Goal: Task Accomplishment & Management: Manage account settings

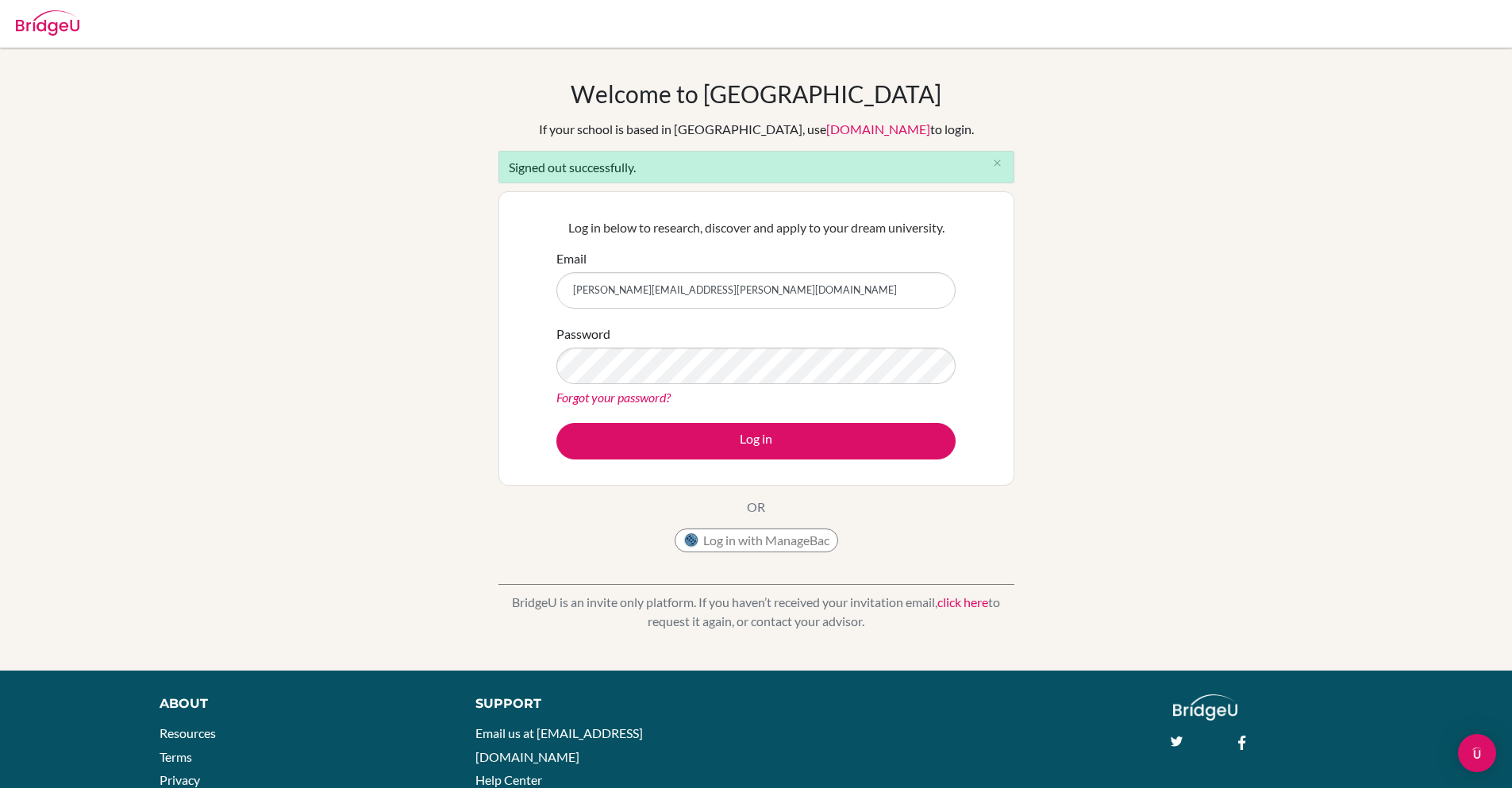
click at [616, 289] on input "sanchita+kim@bridge-u.com" at bounding box center [756, 291] width 399 height 37
type input "sanchita@bridge-u.com"
click at [556, 423] on button "Log in" at bounding box center [756, 441] width 399 height 37
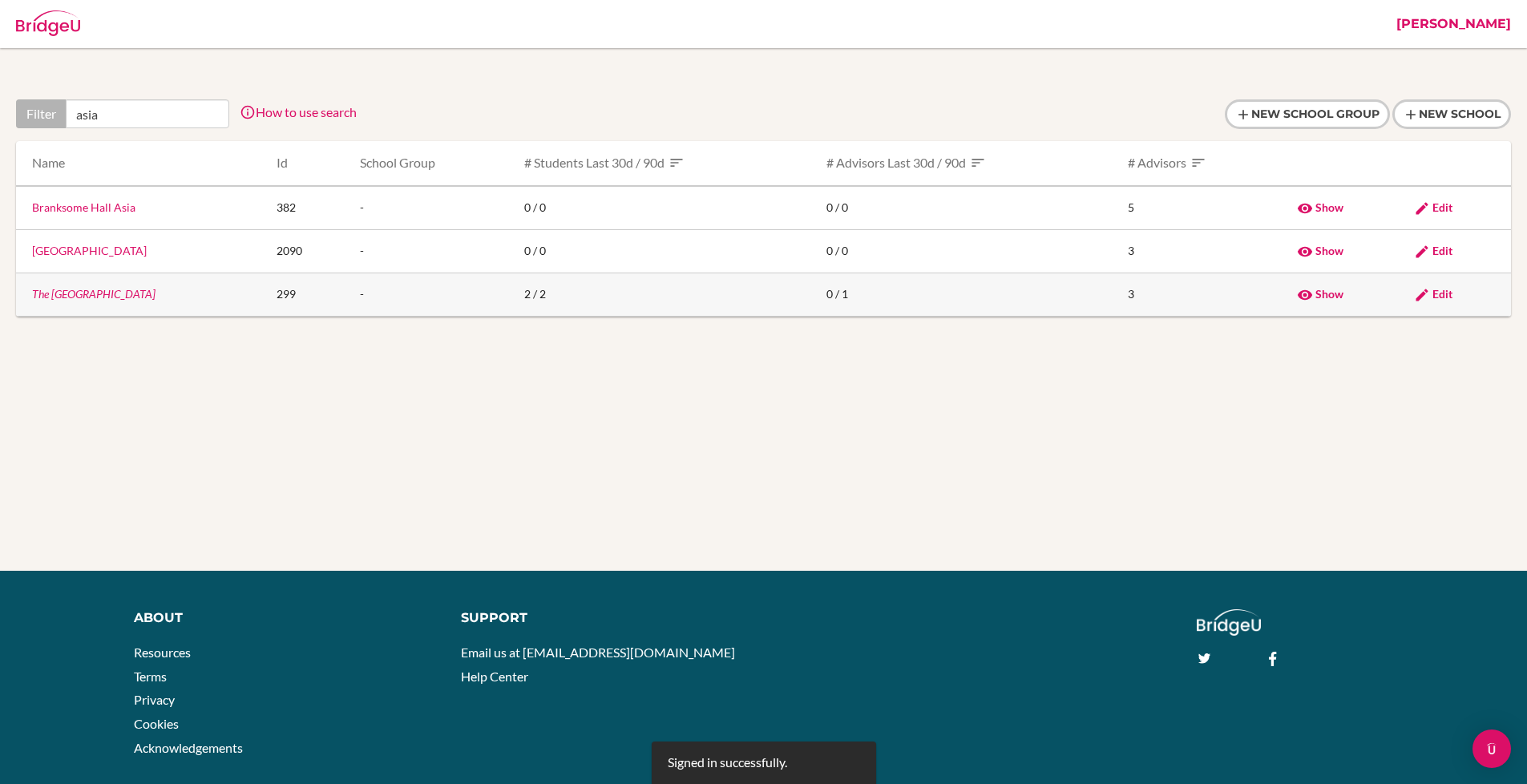
type input "asia"
click at [83, 303] on td "The [GEOGRAPHIC_DATA]" at bounding box center [140, 295] width 248 height 43
click at [85, 298] on link "The [GEOGRAPHIC_DATA]" at bounding box center [93, 294] width 123 height 14
type input "asia"
click at [90, 295] on link "The Asia Academy" at bounding box center [93, 294] width 123 height 14
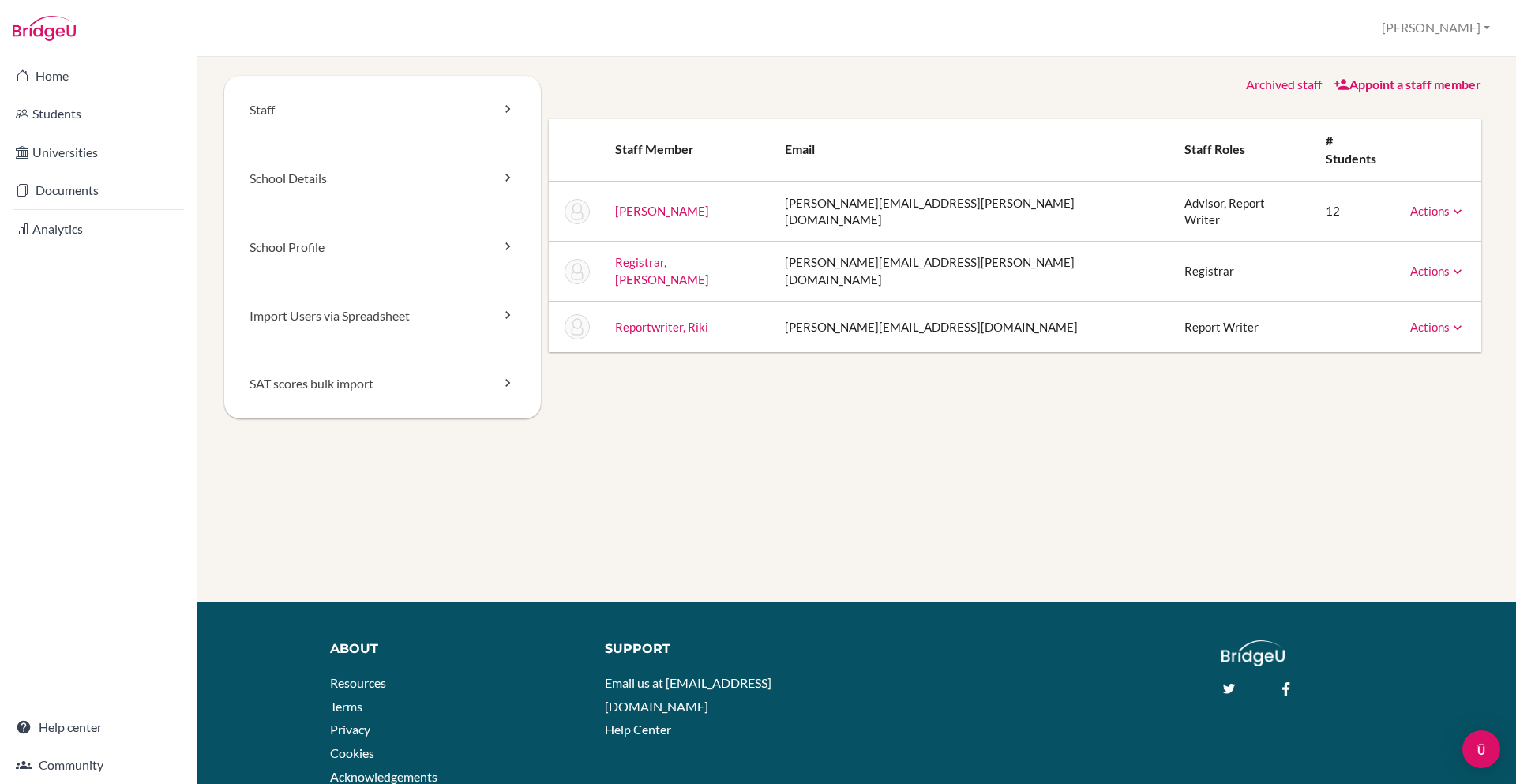
click at [836, 301] on td "sanchita+reportwriter@bridge-u.com" at bounding box center [972, 327] width 400 height 52
click at [866, 245] on td "sanchita+reggie@bridge-u.com" at bounding box center [972, 272] width 400 height 60
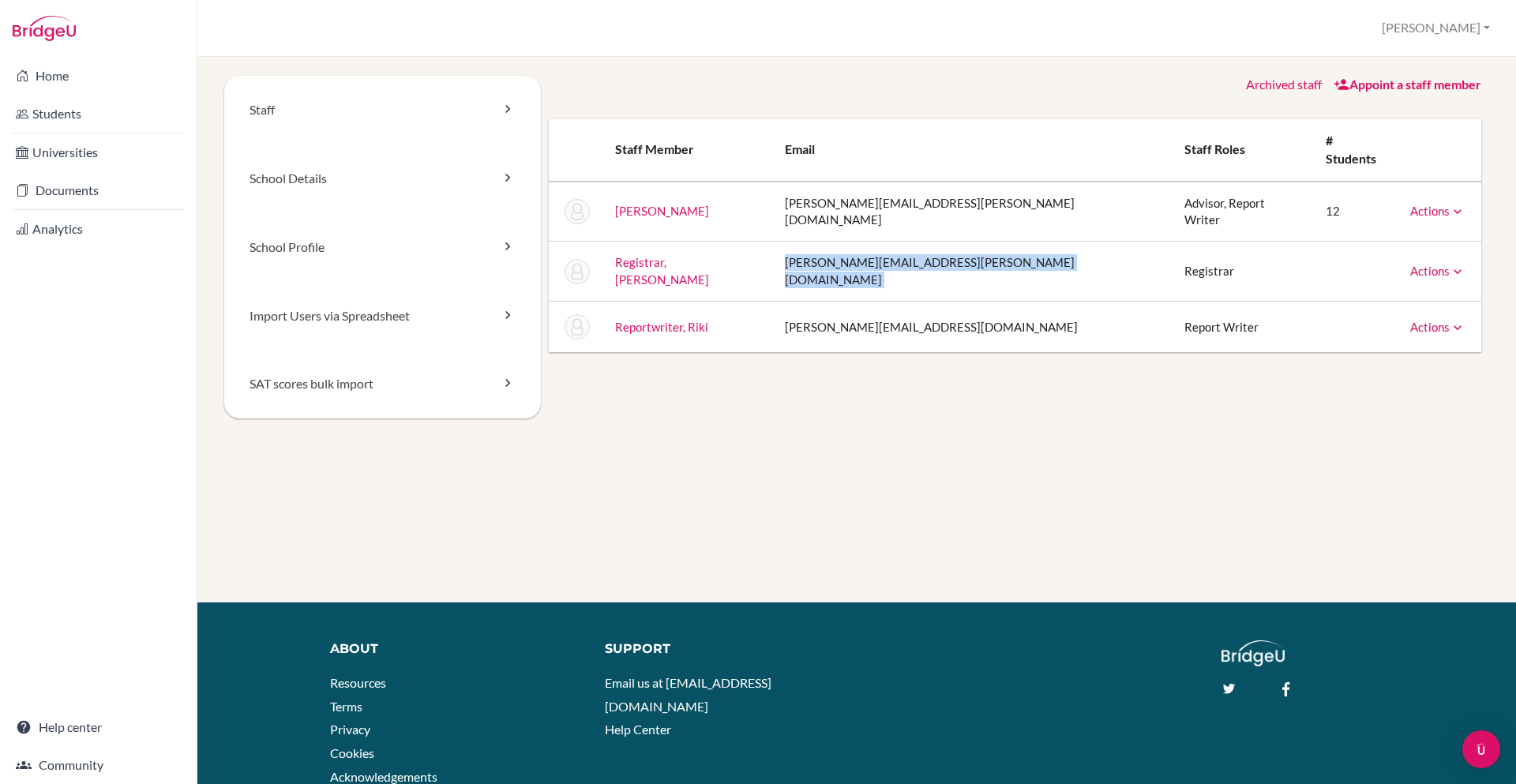
click at [866, 245] on td "sanchita+reggie@bridge-u.com" at bounding box center [972, 272] width 400 height 60
click at [915, 244] on td "sanchita+reggie@bridge-u.com" at bounding box center [972, 272] width 400 height 60
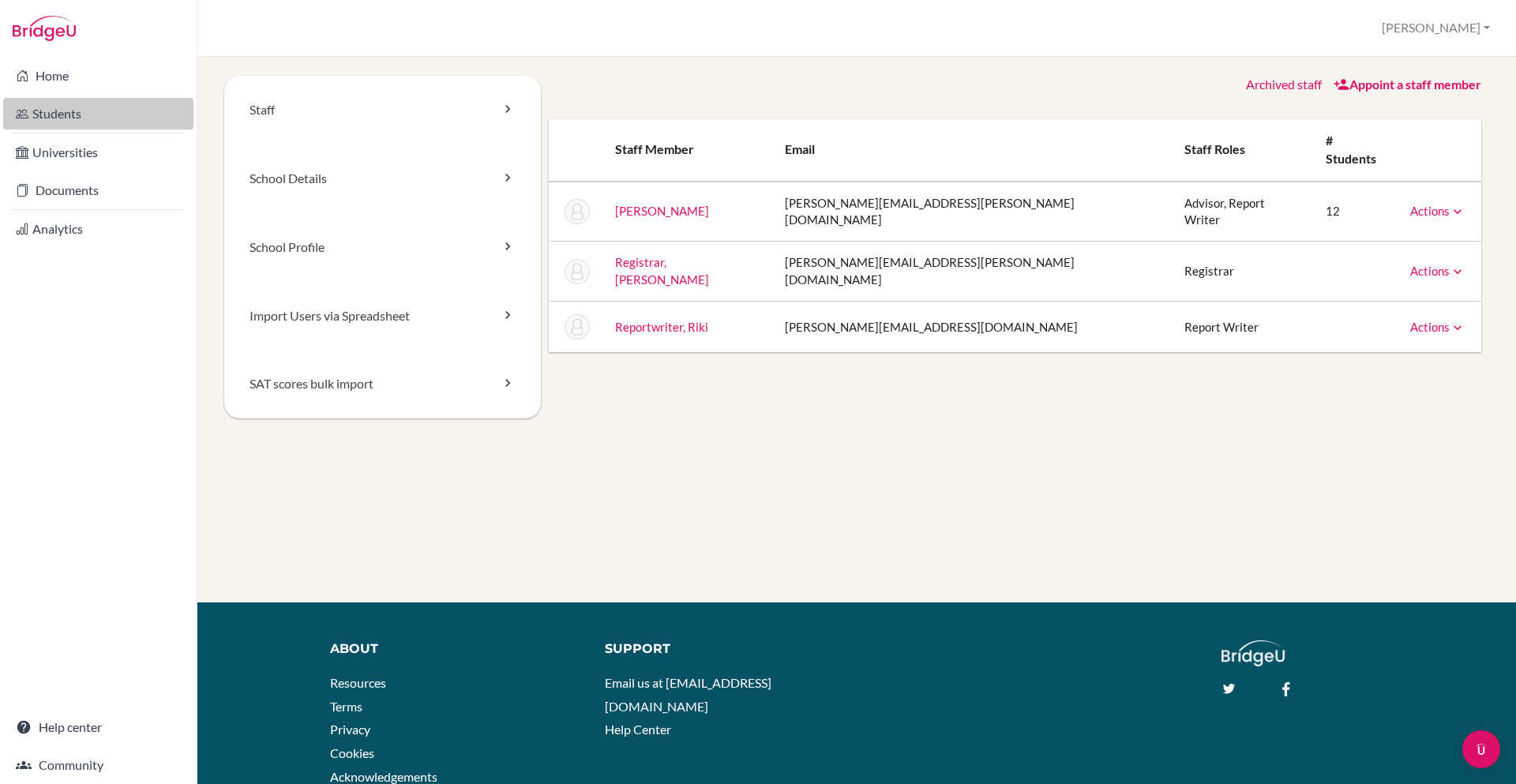
click at [104, 117] on link "Students" at bounding box center [98, 114] width 190 height 32
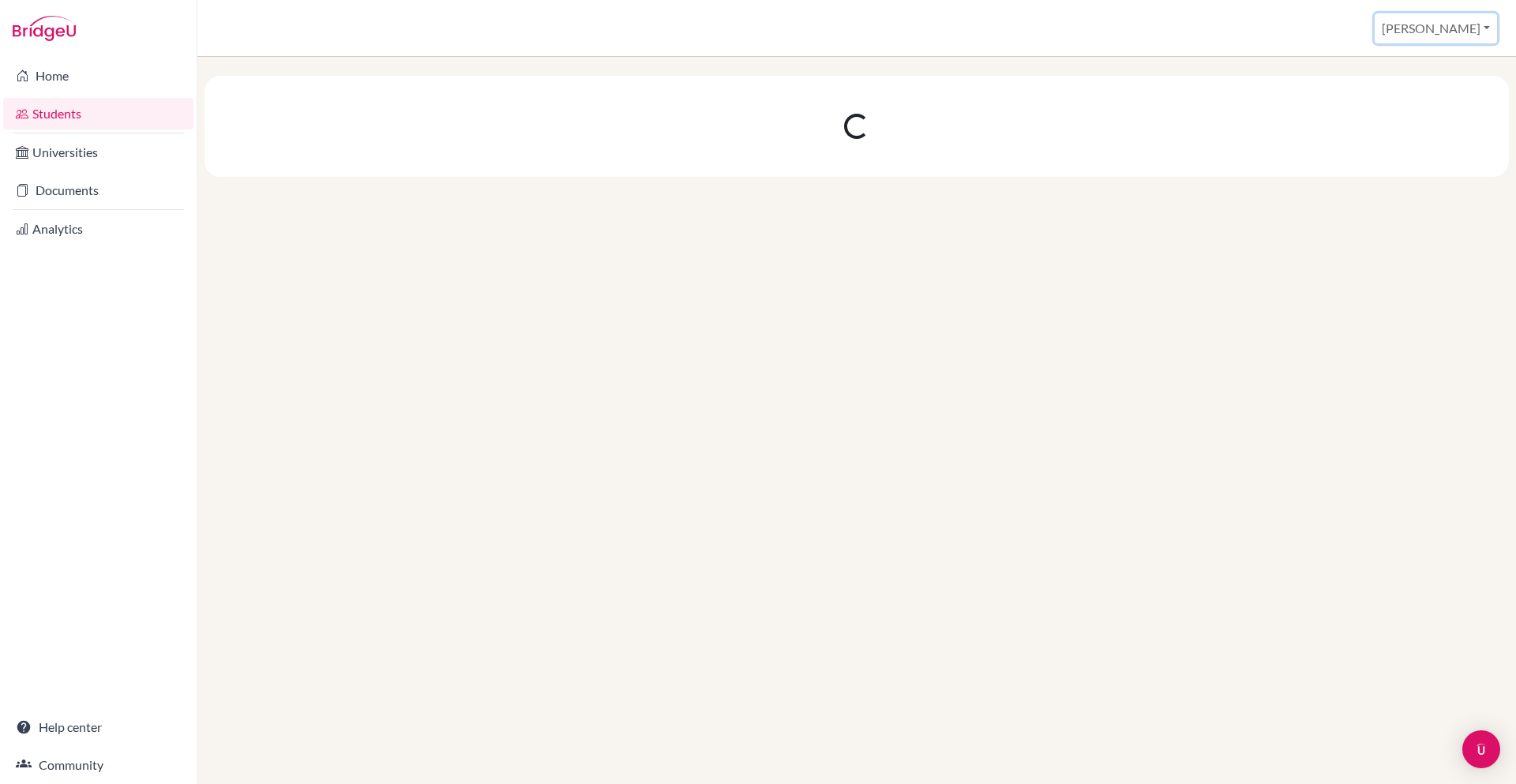
click at [1481, 28] on button "[PERSON_NAME]" at bounding box center [1436, 29] width 122 height 30
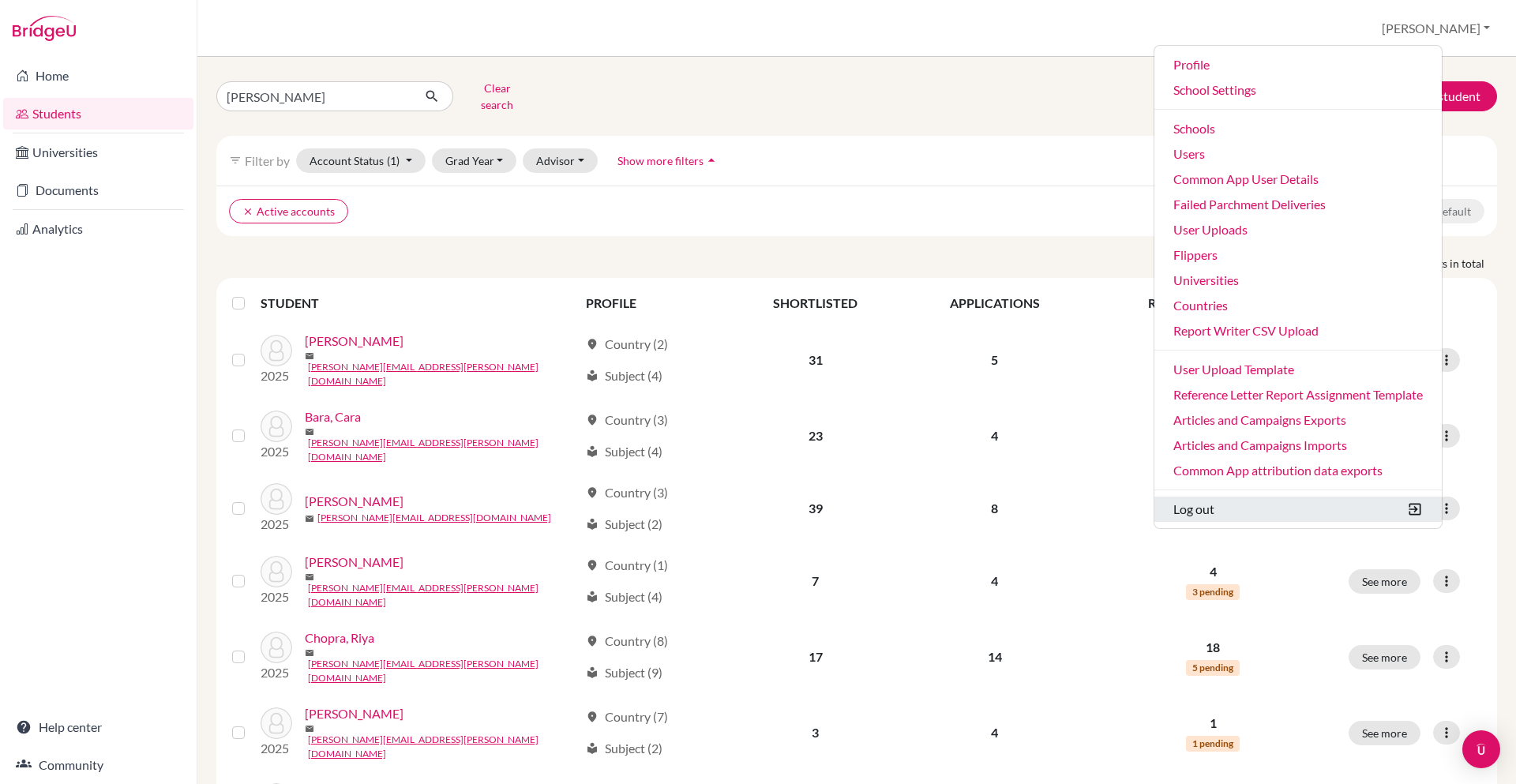
click at [1261, 511] on button "Log out" at bounding box center [1298, 510] width 288 height 25
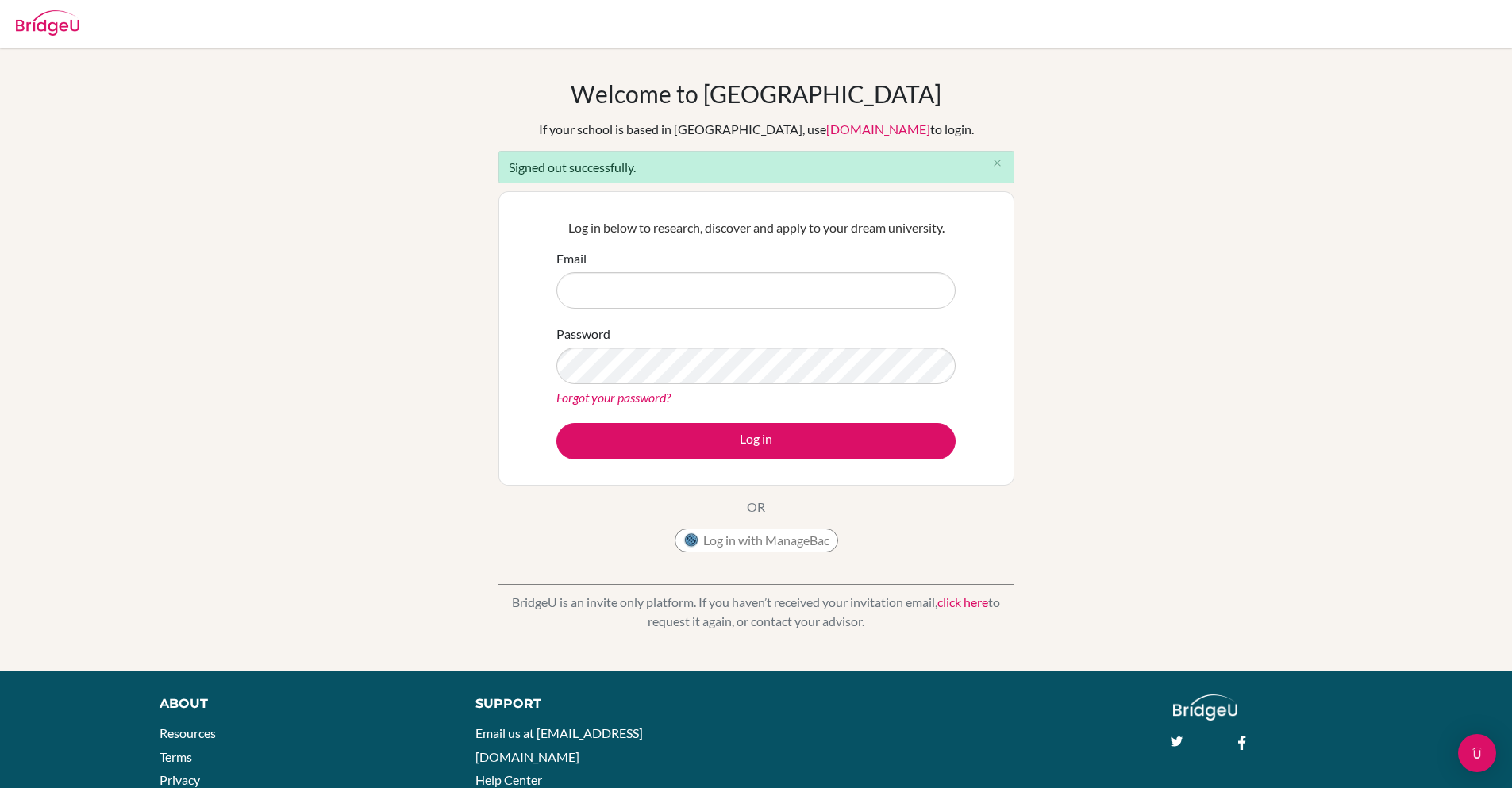
click at [713, 290] on input "Email" at bounding box center [756, 291] width 399 height 37
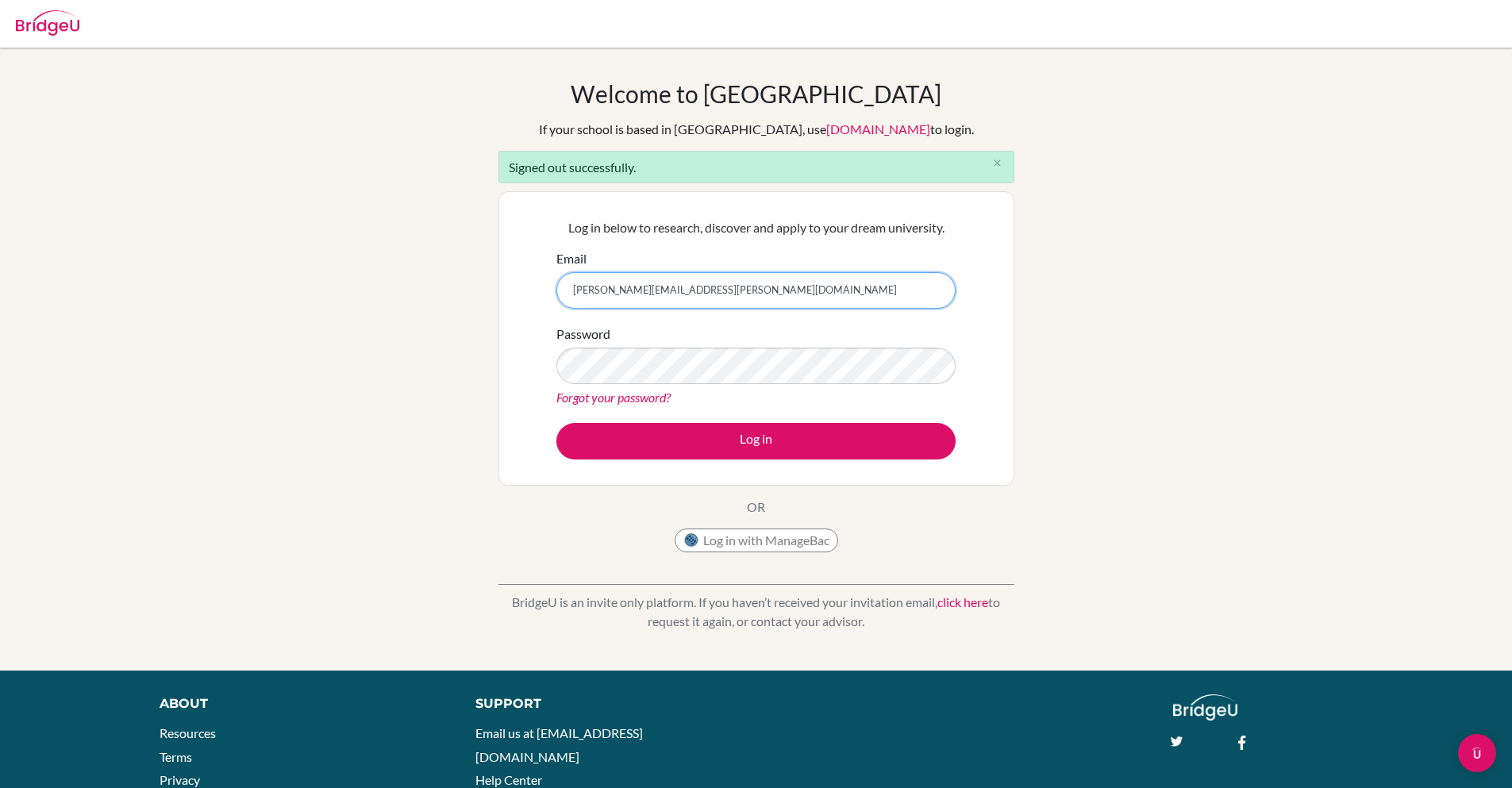
click at [619, 293] on input "[PERSON_NAME][EMAIL_ADDRESS][PERSON_NAME][DOMAIN_NAME]" at bounding box center [756, 291] width 399 height 37
type input "[PERSON_NAME][EMAIL_ADDRESS][DOMAIN_NAME]"
click at [613, 288] on input "[PERSON_NAME][EMAIL_ADDRESS][DOMAIN_NAME]" at bounding box center [756, 291] width 399 height 37
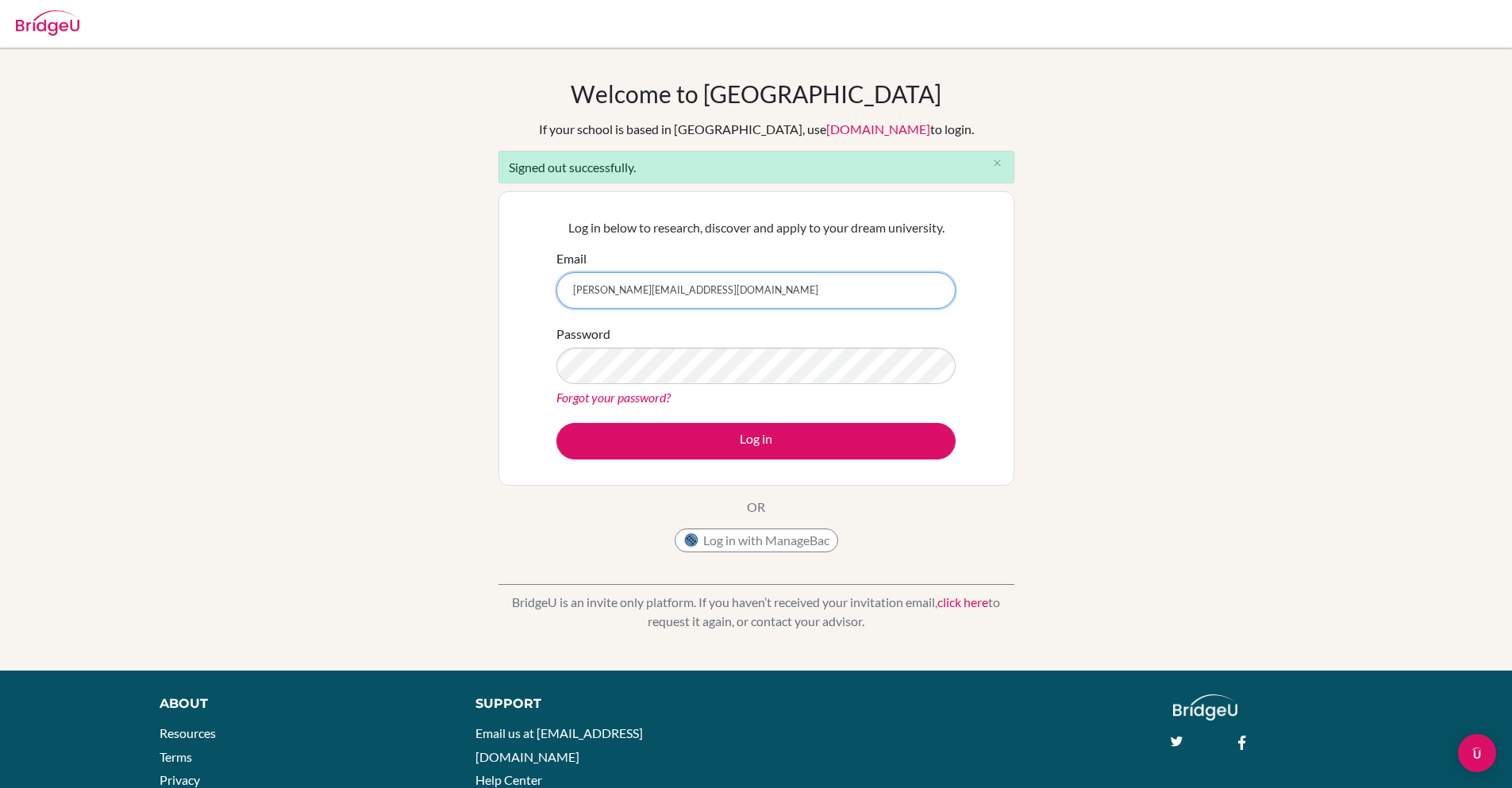
click at [613, 288] on input "[PERSON_NAME][EMAIL_ADDRESS][DOMAIN_NAME]" at bounding box center [756, 291] width 399 height 37
click at [616, 288] on input "[PERSON_NAME][EMAIL_ADDRESS][DOMAIN_NAME]" at bounding box center [756, 291] width 399 height 37
click at [510, 278] on div "Log in below to research, discover and apply to your dream university. Email sa…" at bounding box center [756, 339] width 516 height 295
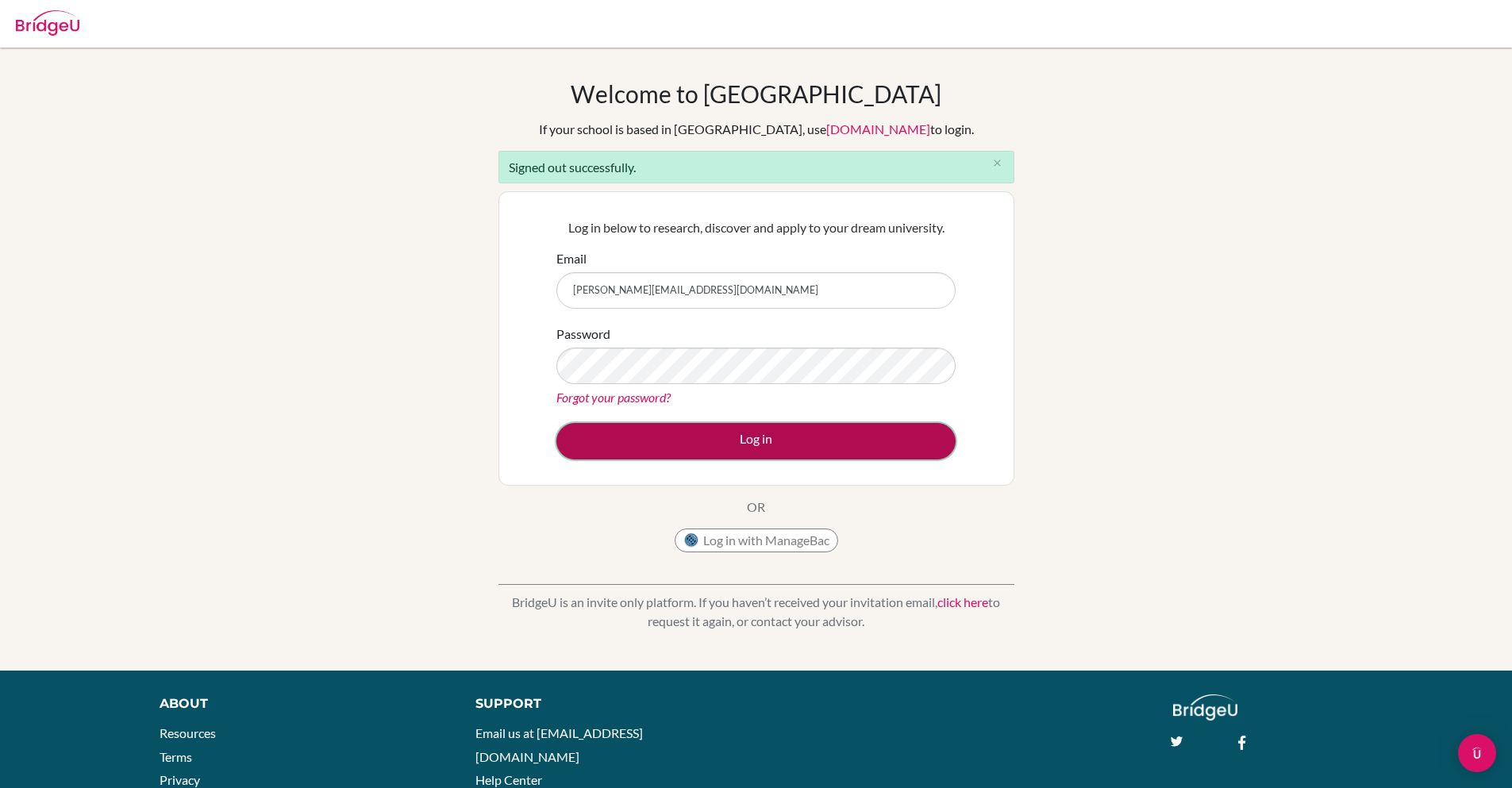
click at [685, 440] on button "Log in" at bounding box center [756, 441] width 399 height 37
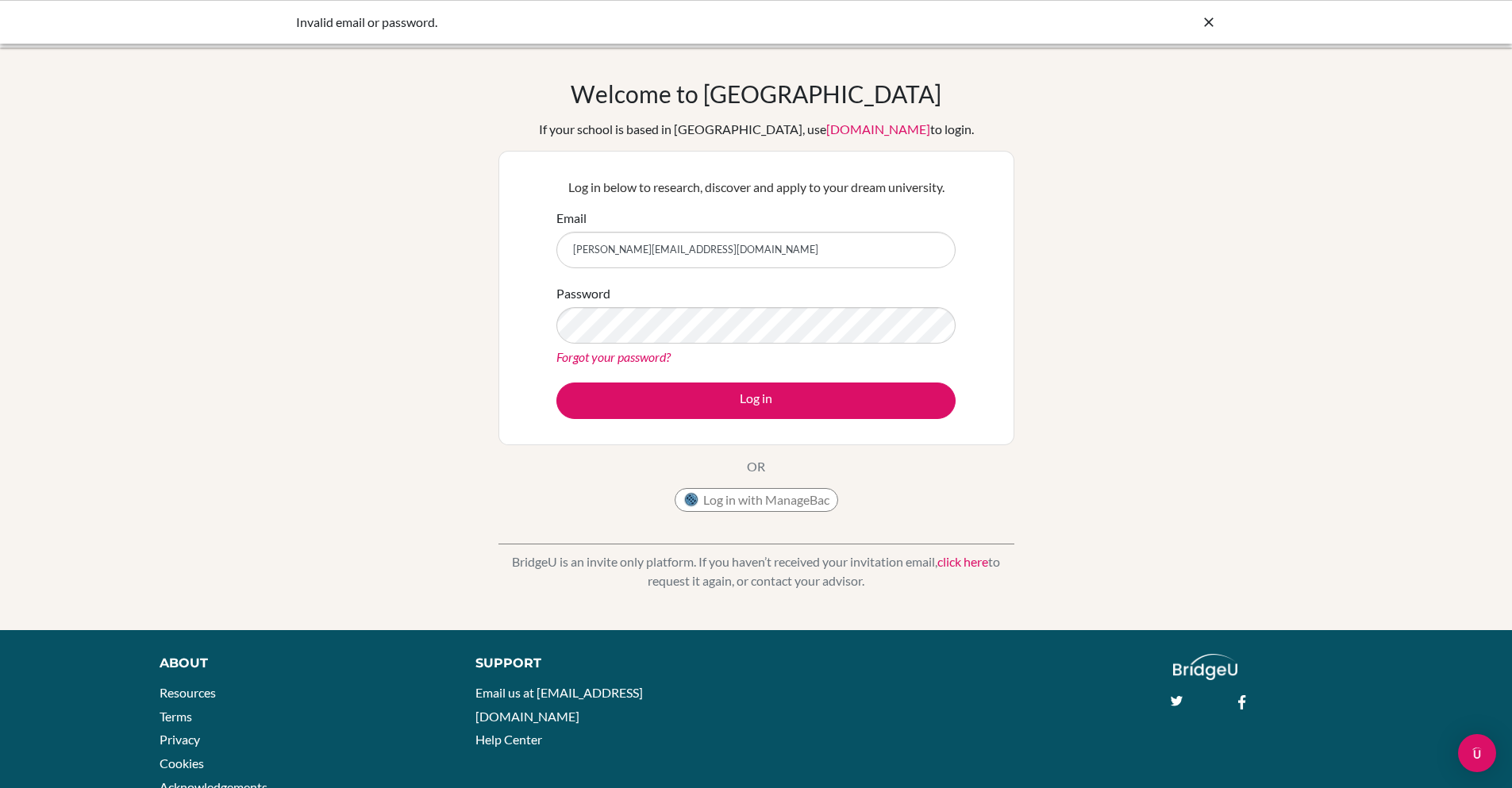
type input "[PERSON_NAME][EMAIL_ADDRESS][PERSON_NAME][DOMAIN_NAME]"
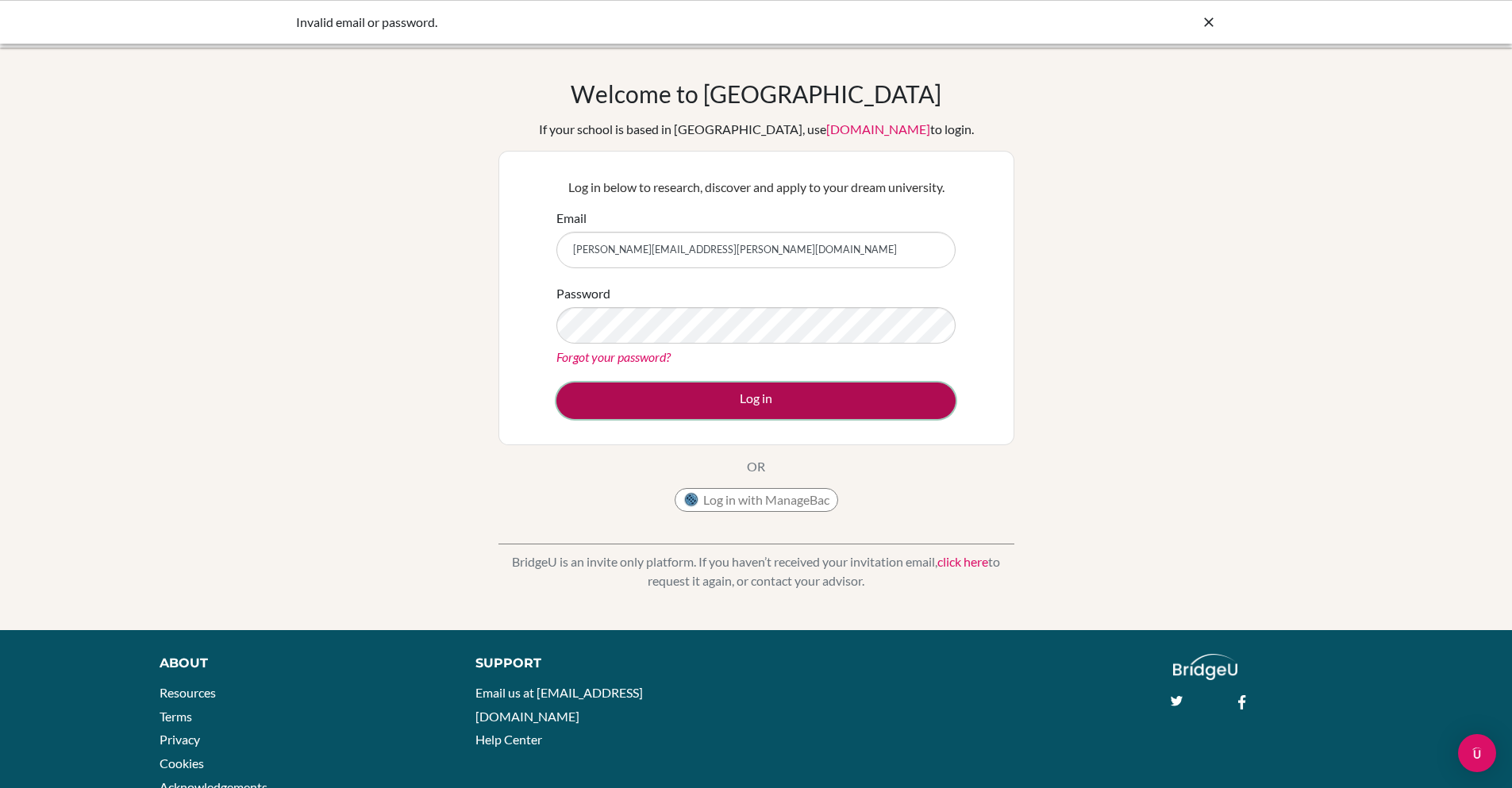
click at [650, 393] on button "Log in" at bounding box center [756, 401] width 399 height 37
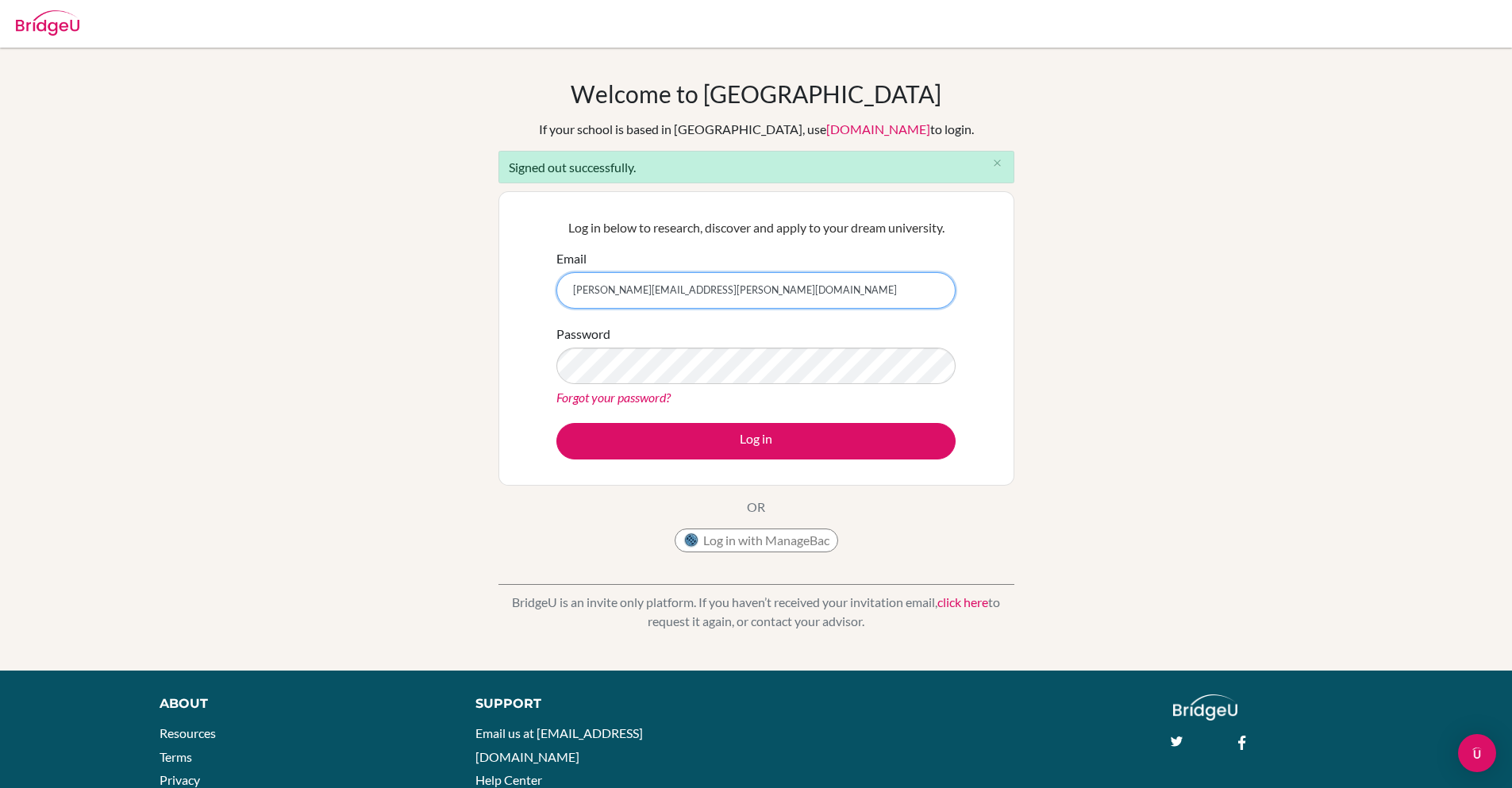
click at [622, 288] on input "[PERSON_NAME][EMAIL_ADDRESS][PERSON_NAME][DOMAIN_NAME]" at bounding box center [756, 291] width 399 height 37
paste input "trtest"
type input "sanchita+trtest@bridge-u.com"
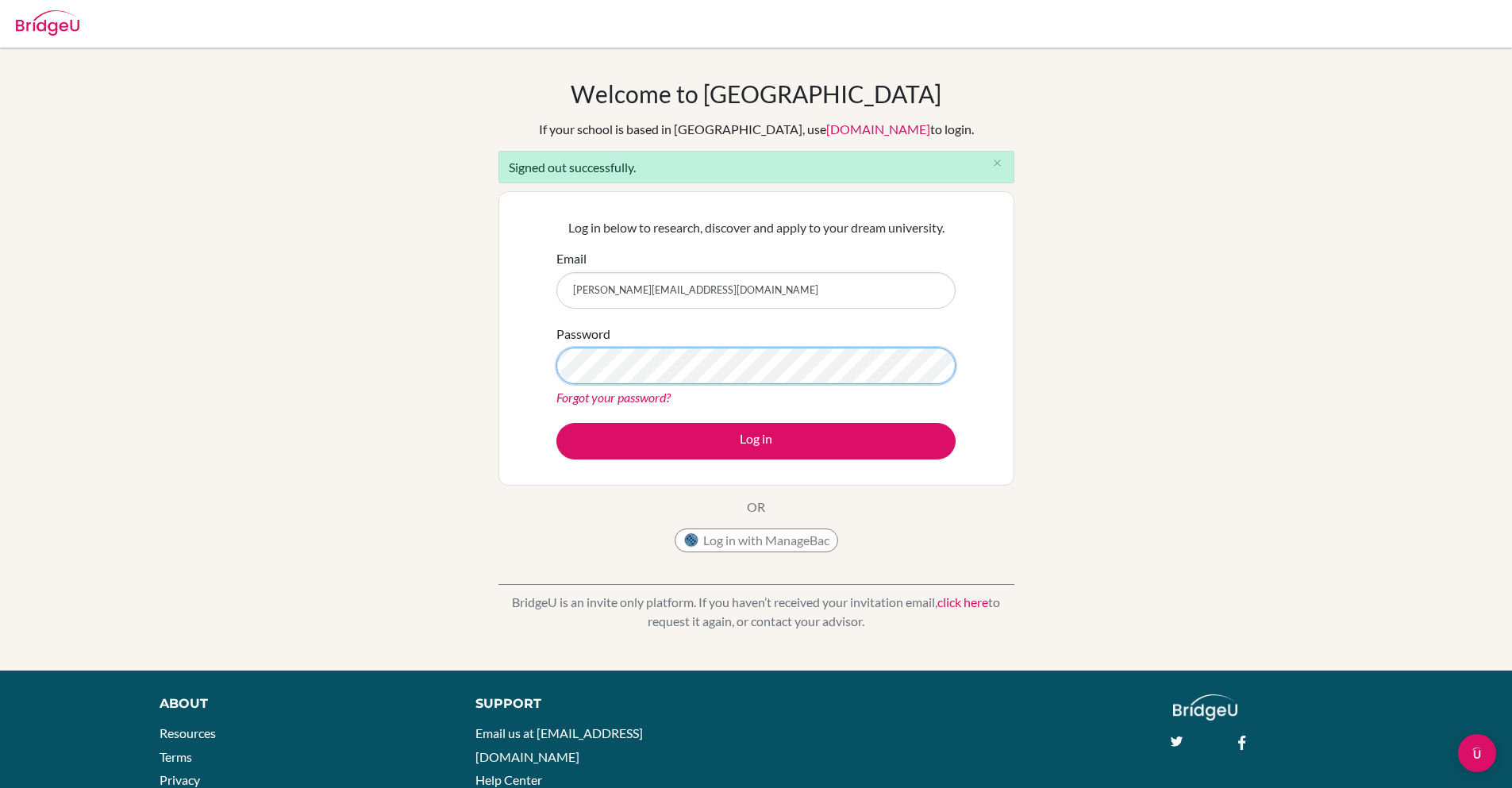
click at [556, 423] on button "Log in" at bounding box center [756, 441] width 399 height 37
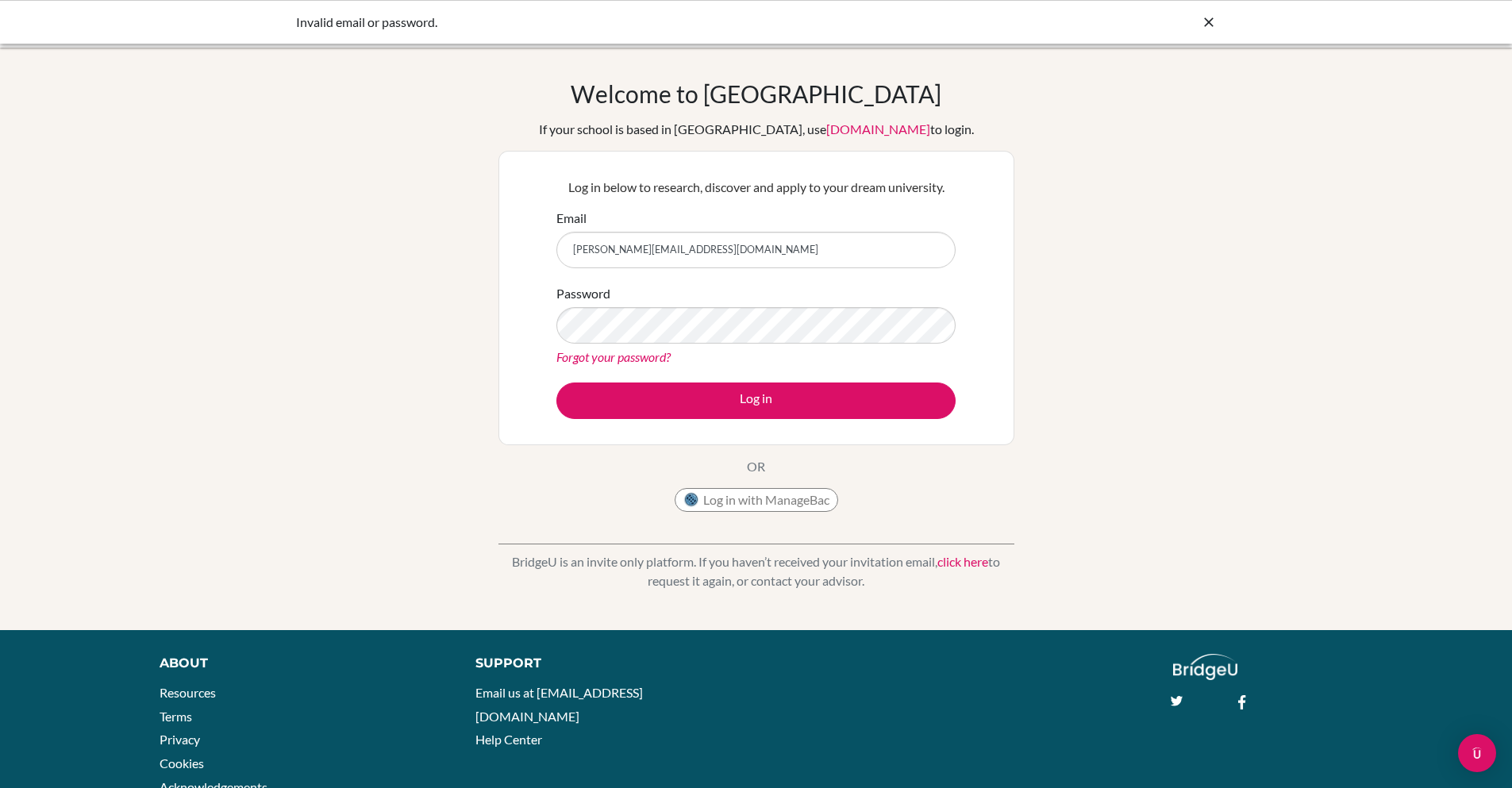
type input "[PERSON_NAME][EMAIL_ADDRESS][PERSON_NAME][DOMAIN_NAME]"
click at [623, 363] on link "Forgot your password?" at bounding box center [613, 356] width 114 height 15
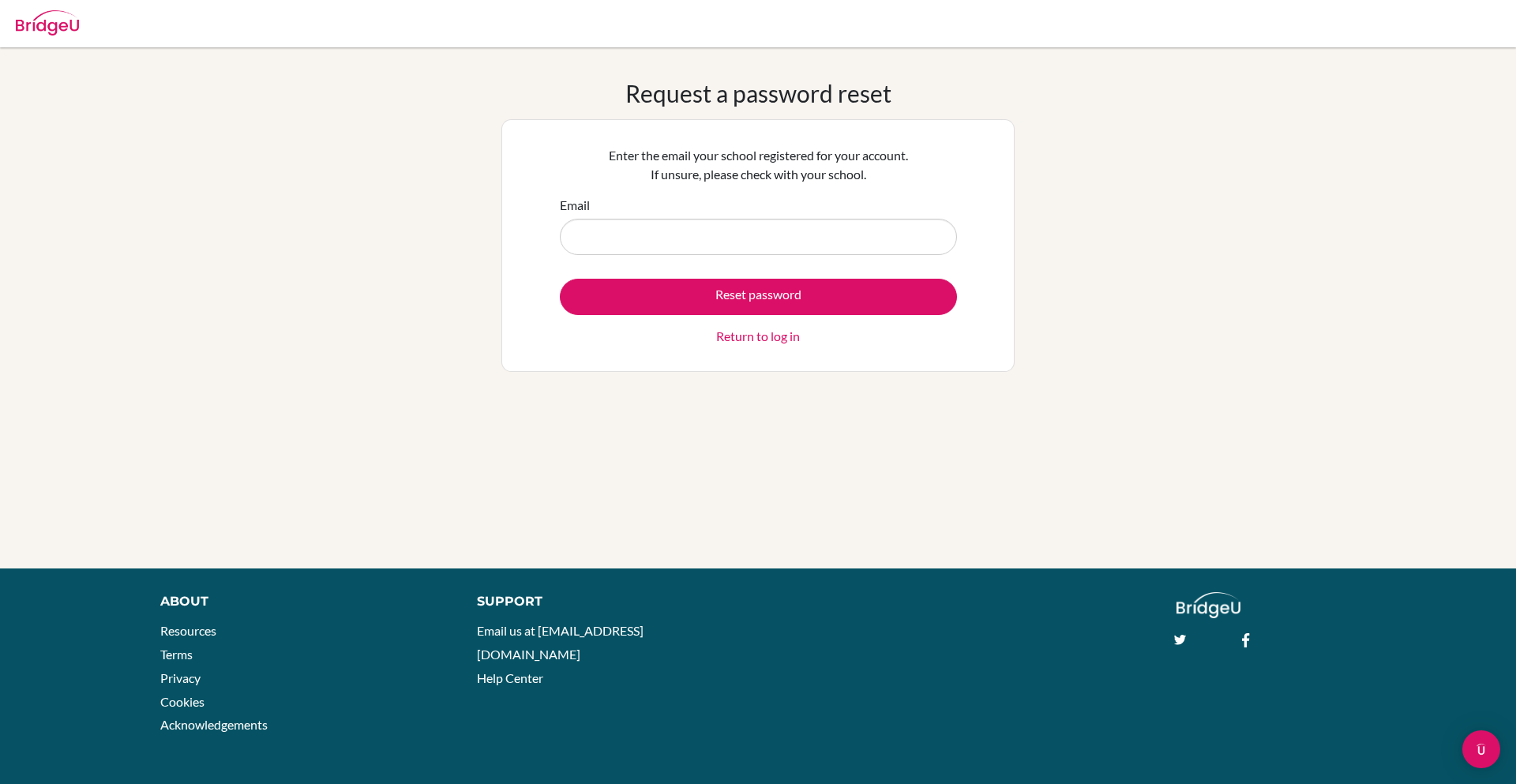
click at [668, 240] on input "Email" at bounding box center [758, 237] width 397 height 36
click at [701, 240] on input "sanchita+kim@bridge-u.comsanchita+trtest@bridge-u.com" at bounding box center [758, 237] width 397 height 36
type input "sanchita+trtest@bridge-u.com"
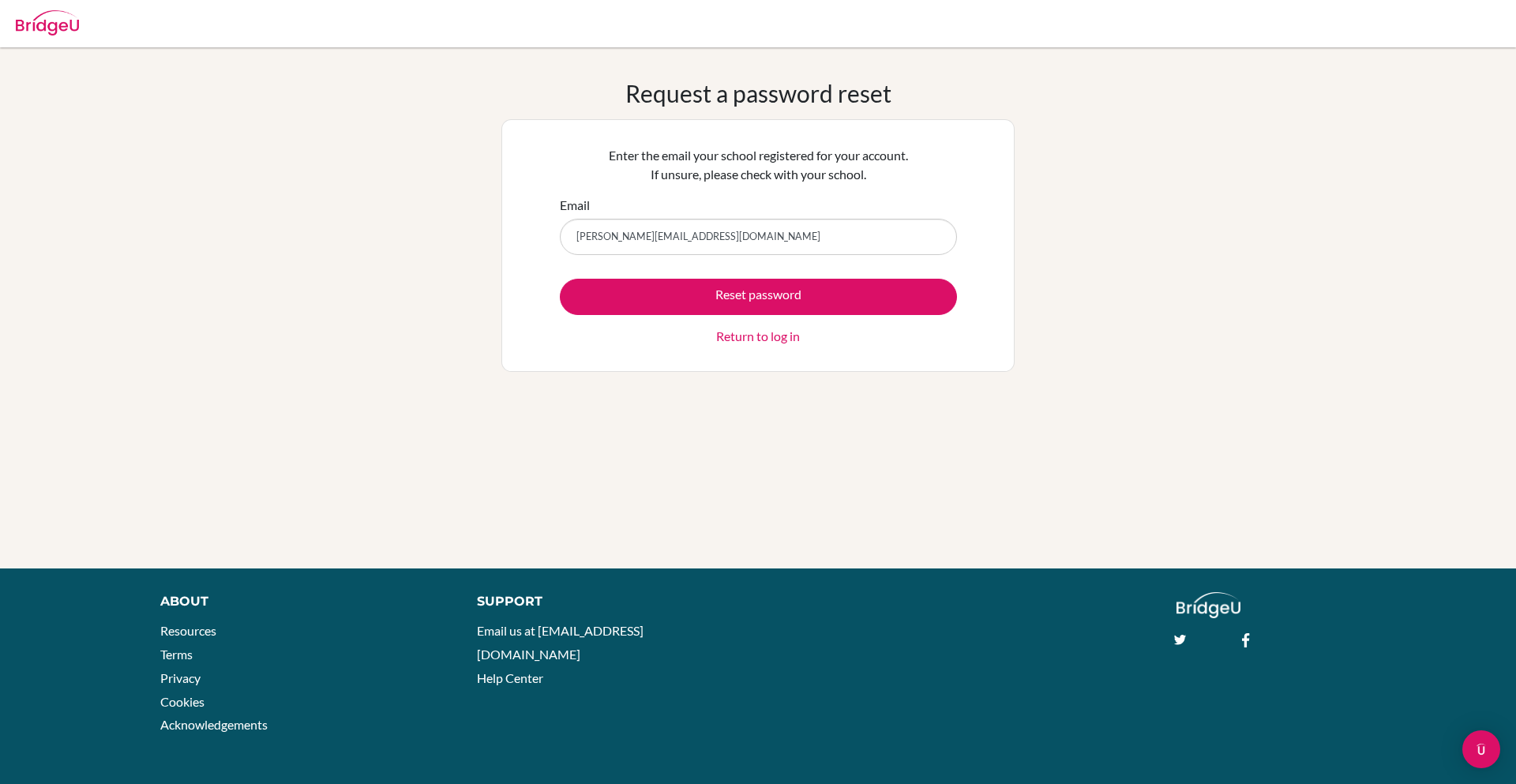
click at [490, 281] on div "Request a password reset Enter the email your school registered for your accoun…" at bounding box center [758, 308] width 1516 height 458
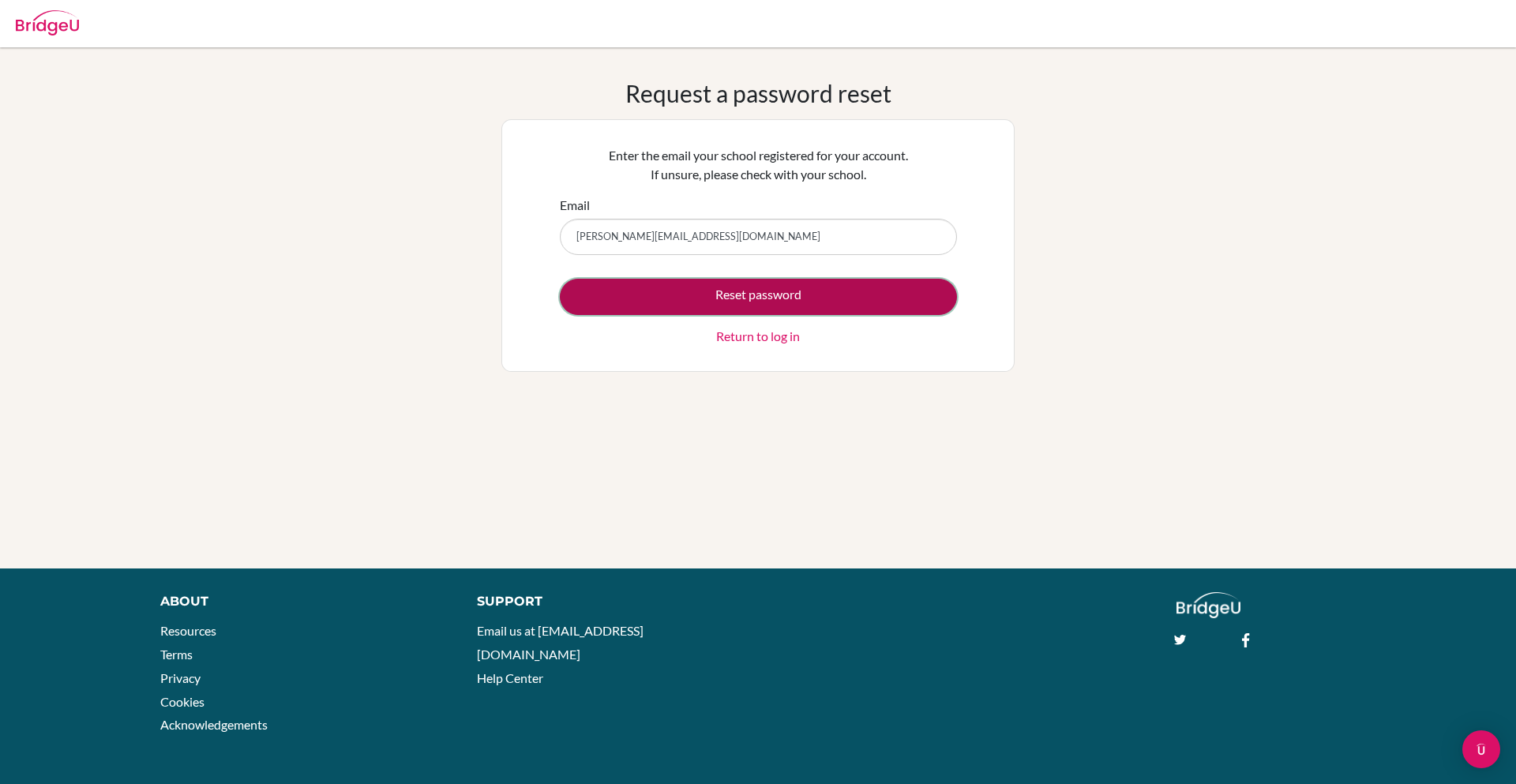
click at [628, 300] on button "Reset password" at bounding box center [758, 297] width 397 height 36
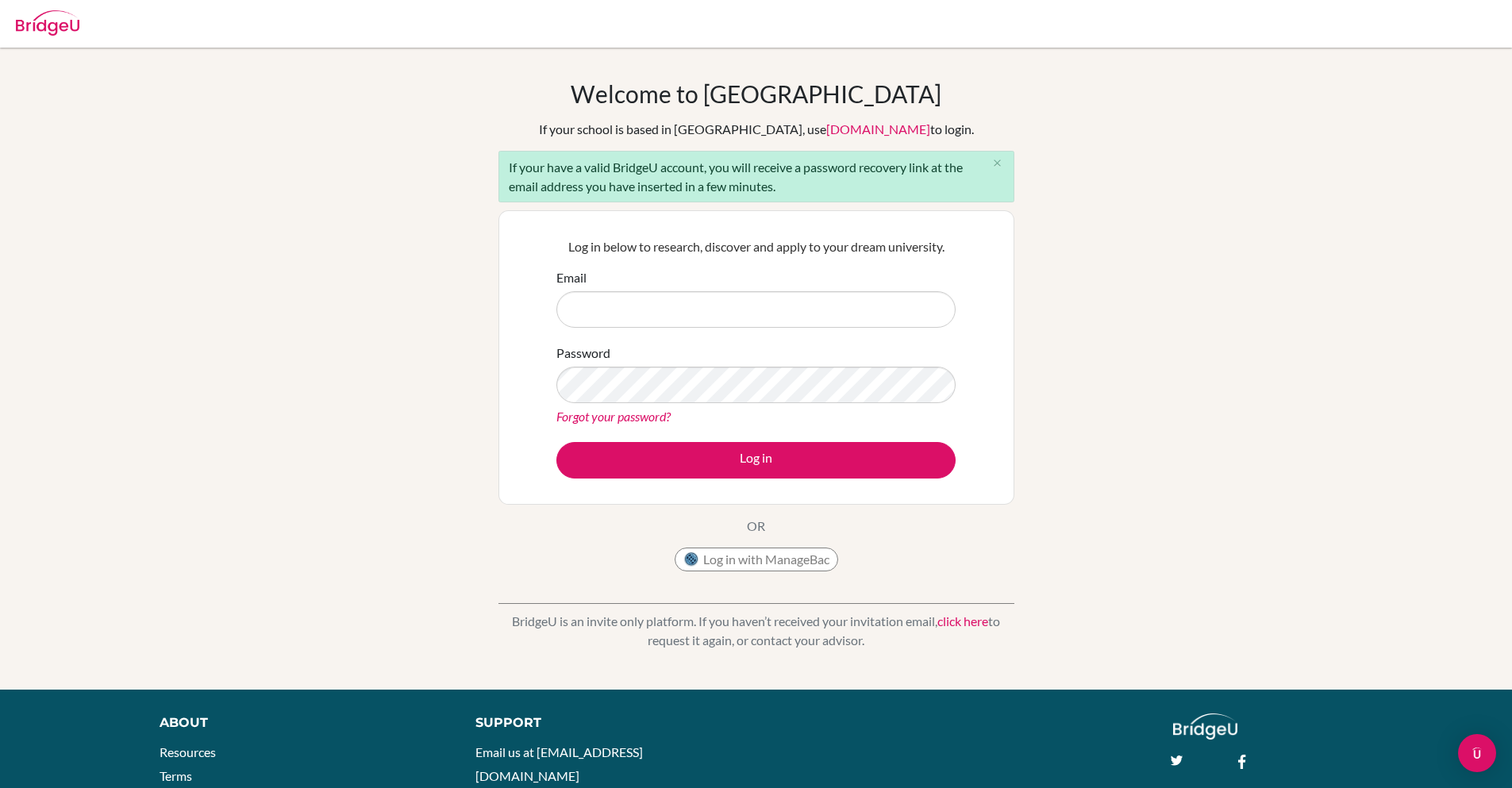
type input "[PERSON_NAME][EMAIL_ADDRESS][PERSON_NAME][DOMAIN_NAME]"
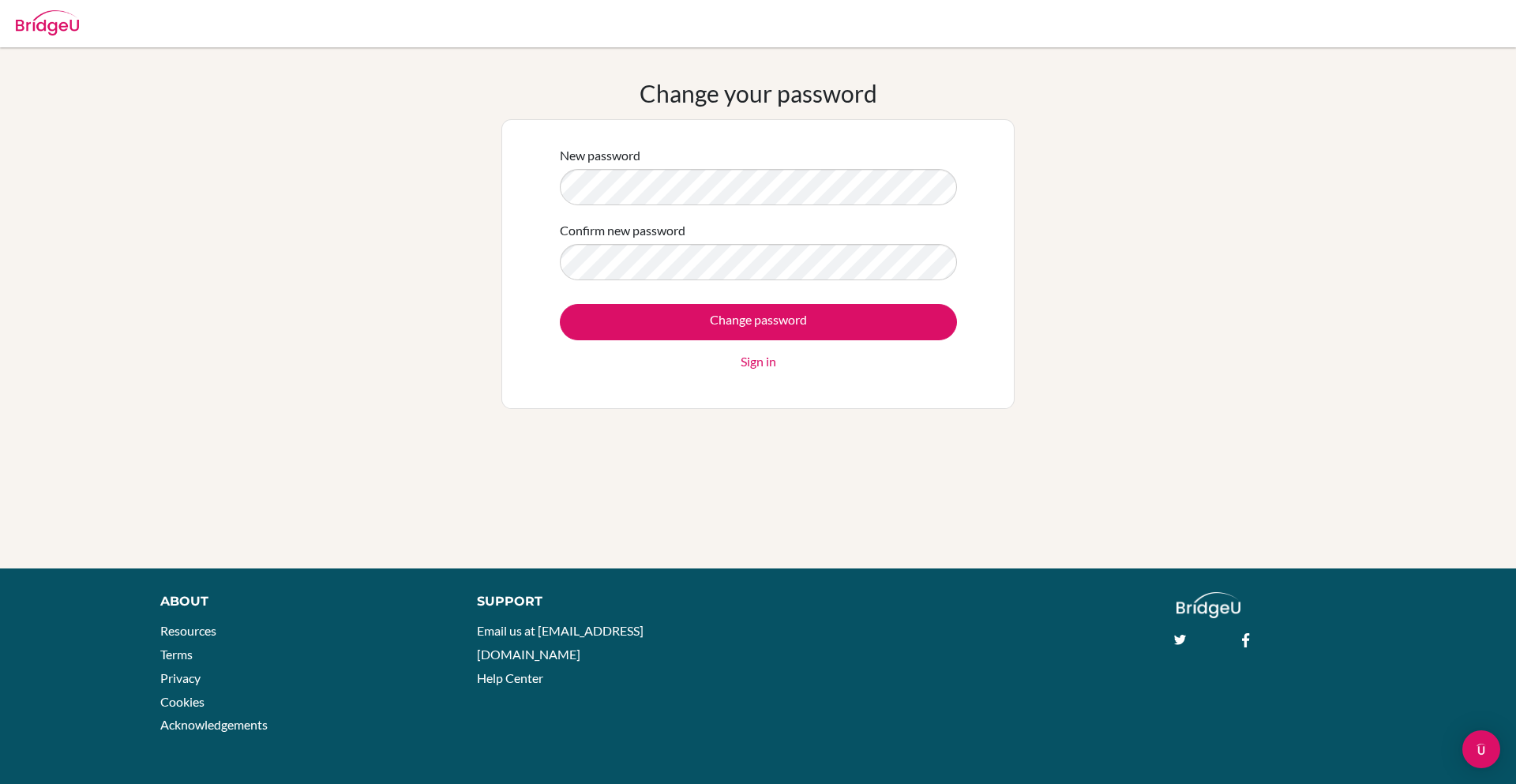
click at [748, 163] on div "New password" at bounding box center [758, 175] width 397 height 59
click at [435, 214] on div "Change your password New password Confirm new password Change password Sign in" at bounding box center [758, 308] width 1516 height 458
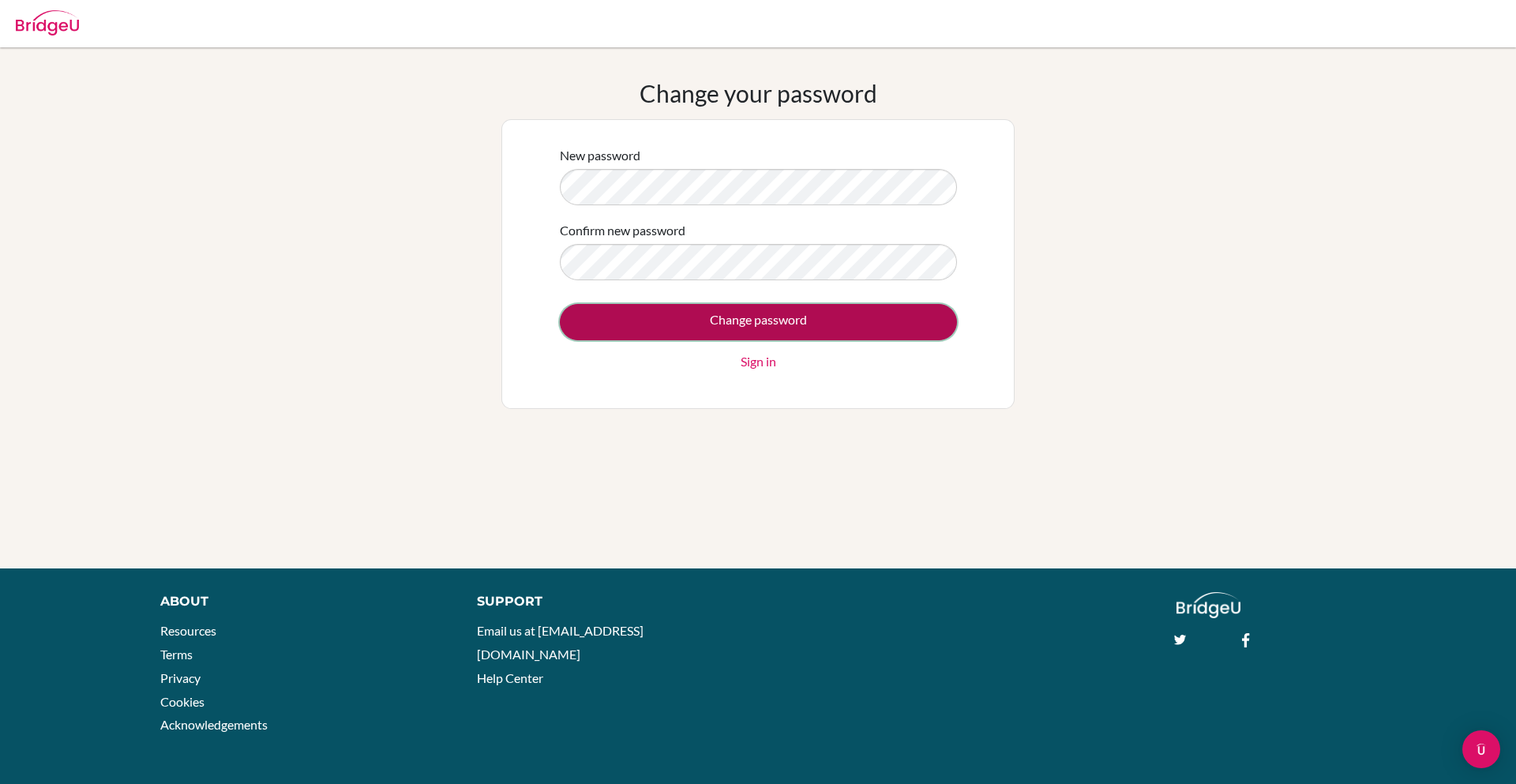
click at [717, 312] on input "Change password" at bounding box center [758, 322] width 397 height 36
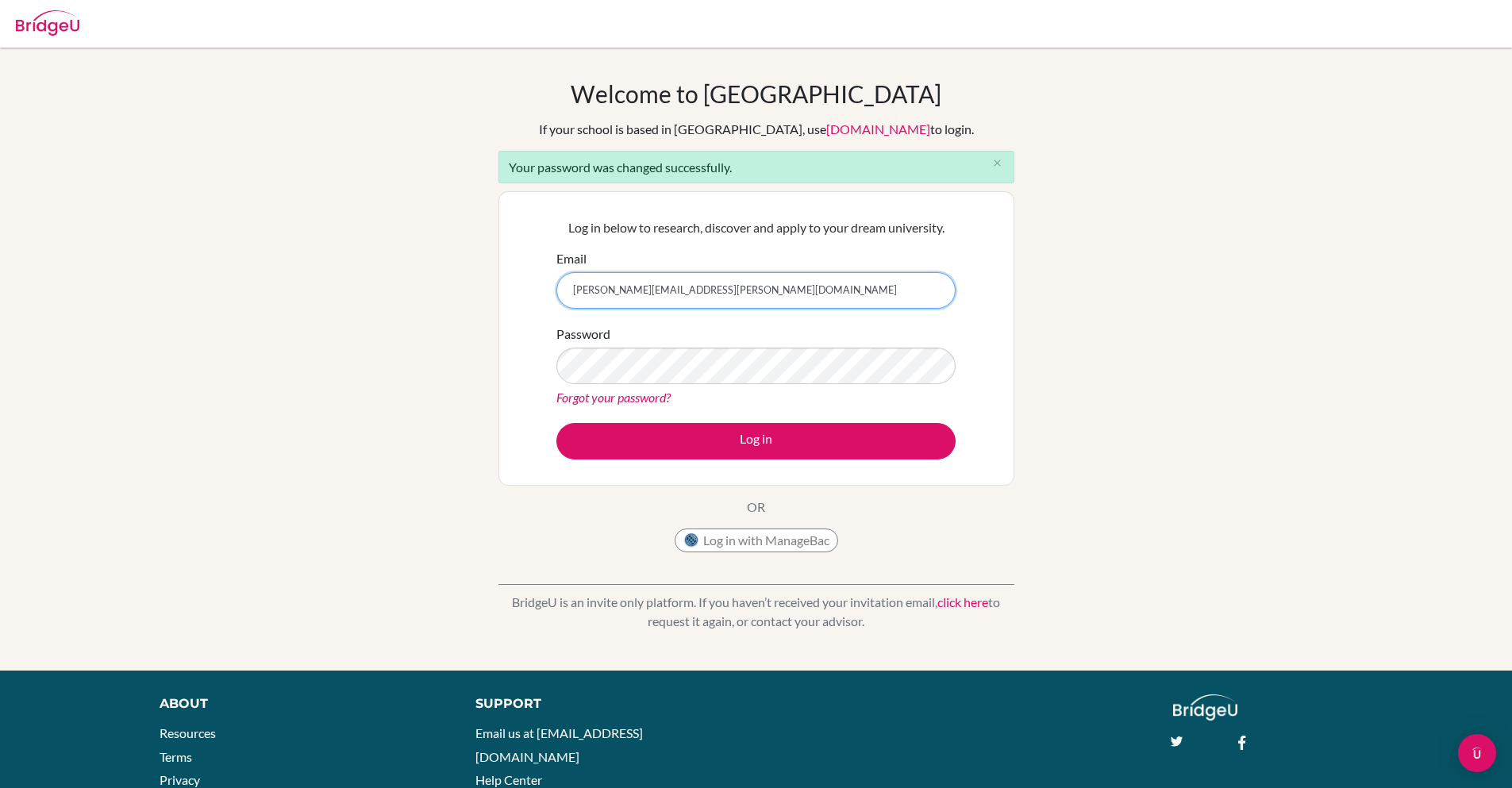
click at [740, 280] on input "[PERSON_NAME][EMAIL_ADDRESS][PERSON_NAME][DOMAIN_NAME]" at bounding box center [756, 291] width 399 height 37
click at [624, 285] on input "[PERSON_NAME][EMAIL_ADDRESS][PERSON_NAME][DOMAIN_NAME]" at bounding box center [756, 291] width 399 height 37
type input "[PERSON_NAME][EMAIL_ADDRESS][DOMAIN_NAME]"
click at [556, 423] on button "Log in" at bounding box center [756, 441] width 399 height 37
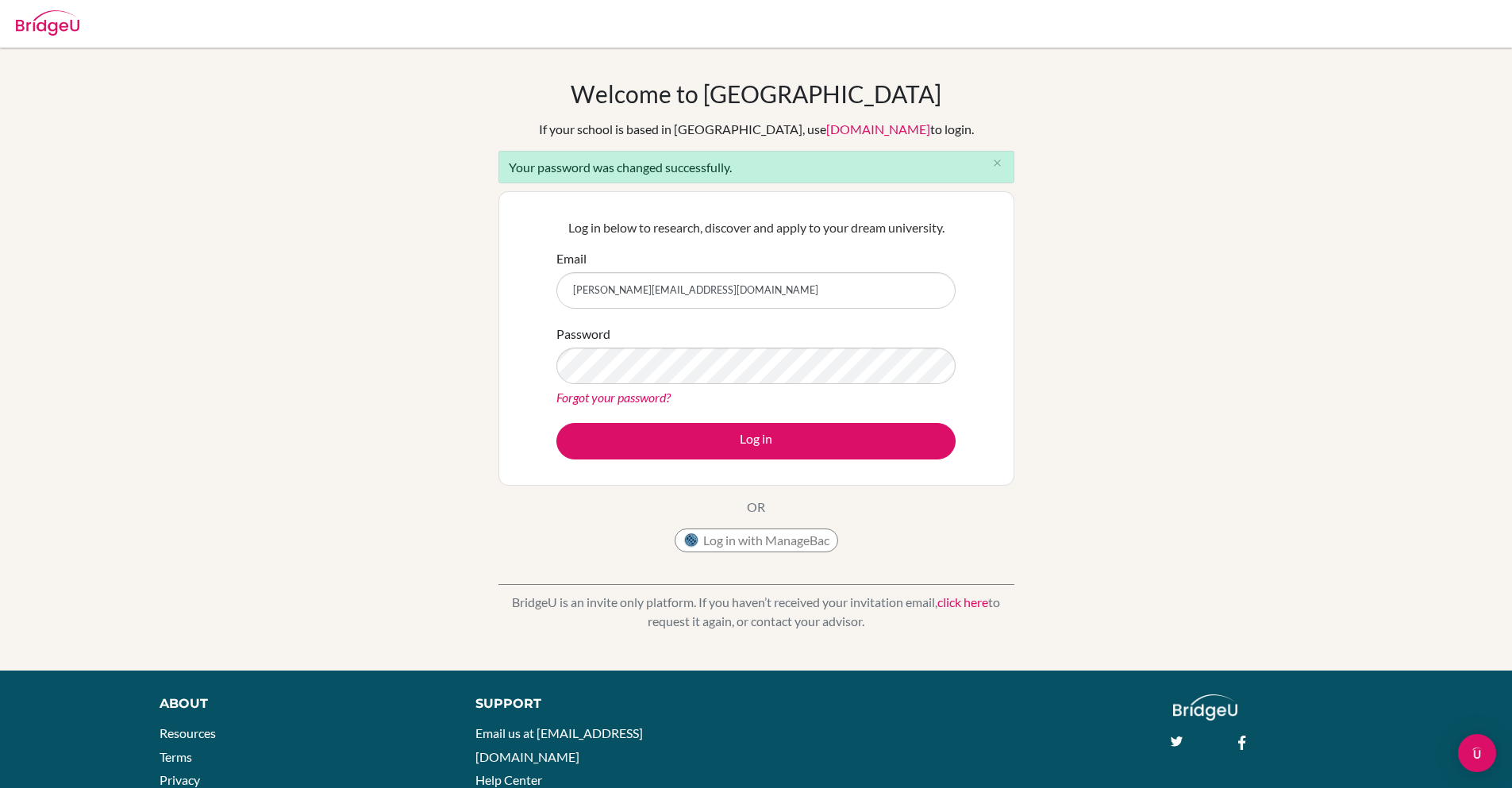
click at [374, 303] on div "Welcome to [GEOGRAPHIC_DATA] If your school is based in [GEOGRAPHIC_DATA], use …" at bounding box center [756, 359] width 1512 height 559
